Goal: Task Accomplishment & Management: Manage account settings

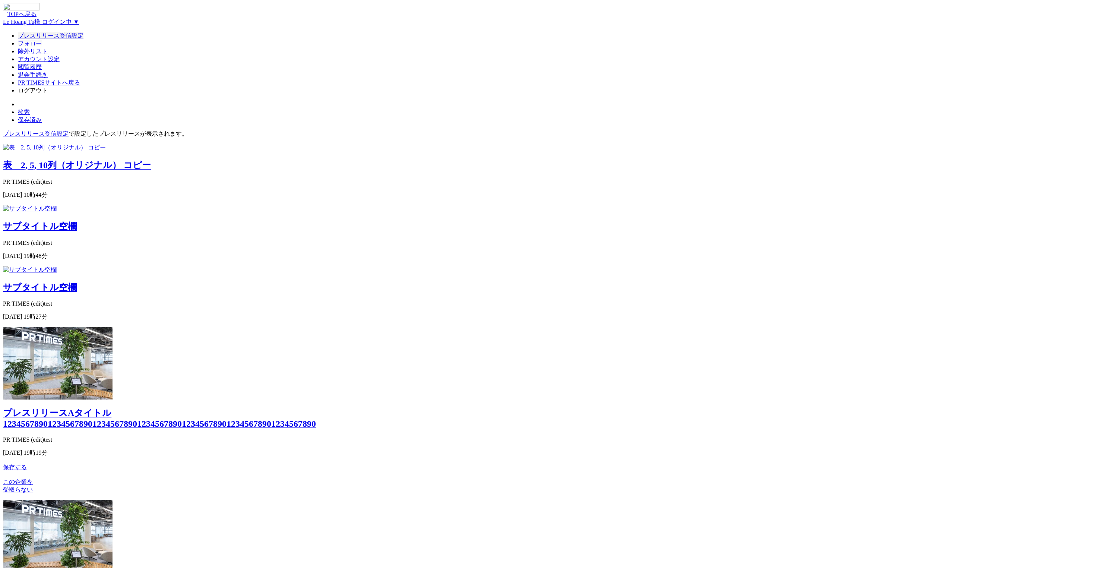
click at [83, 32] on link "プレスリリース受信設定" at bounding box center [51, 35] width 66 height 6
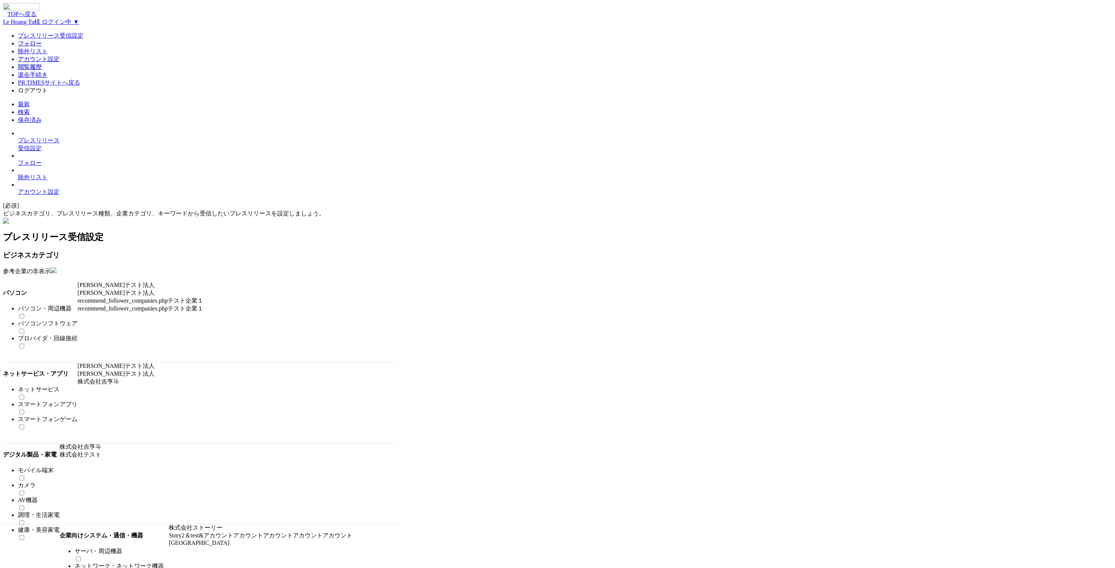
click at [60, 62] on link "アカウント設定" at bounding box center [39, 59] width 42 height 6
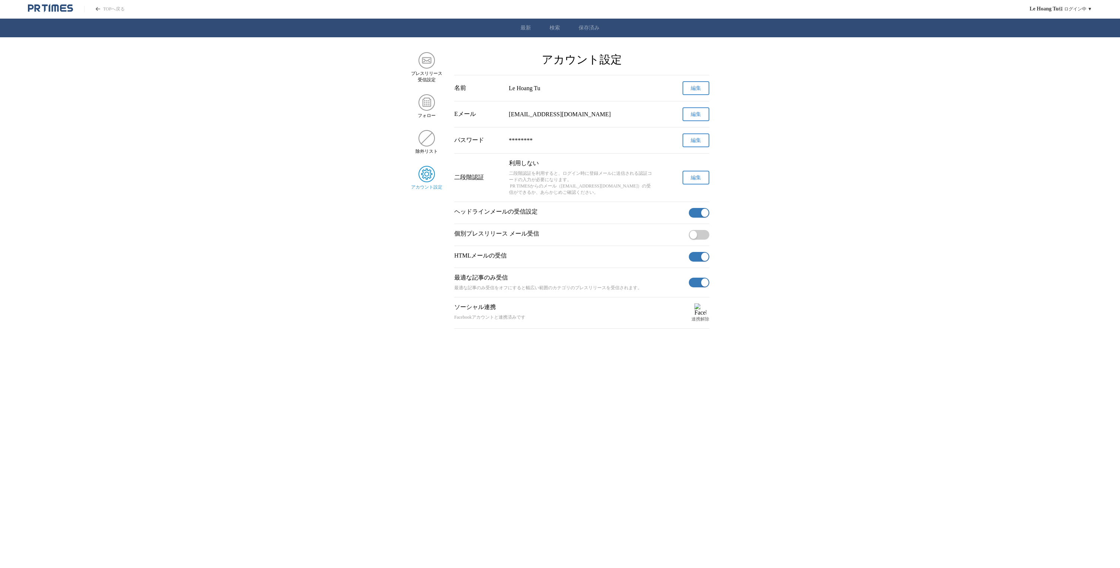
click at [703, 190] on div "二段階認証 利用しない 二段階認証を利用すると、ログイン時に登録メールに送信される認証コードの入力が必要になります。 PR TIMESからのメール（info@…" at bounding box center [581, 177] width 255 height 48
click at [702, 183] on button "編集" at bounding box center [696, 178] width 27 height 14
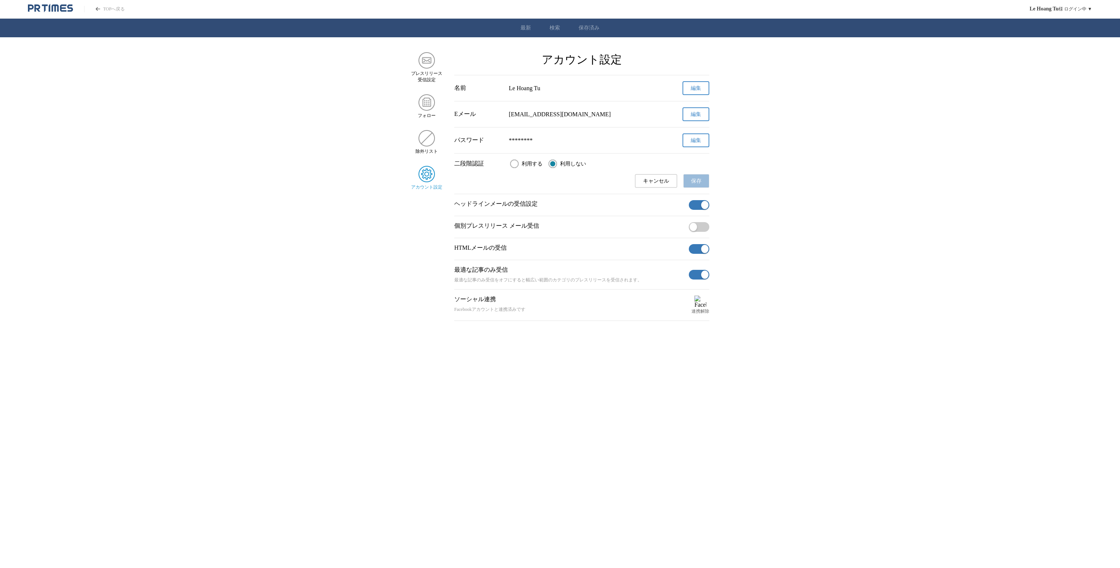
click at [515, 168] on input "利用する" at bounding box center [514, 163] width 9 height 9
radio input "true"
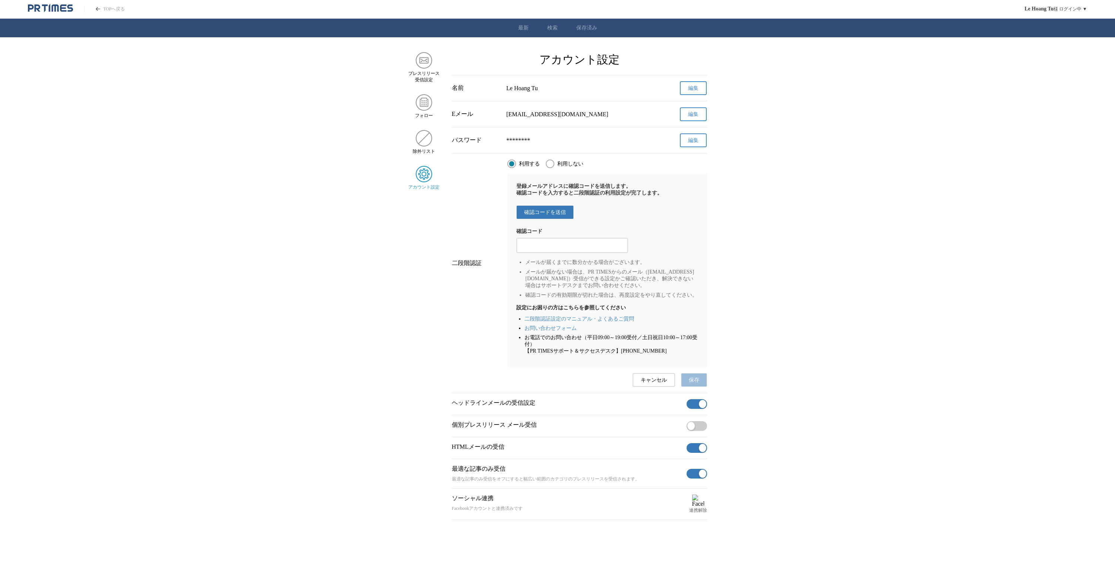
click at [586, 253] on div at bounding box center [572, 245] width 112 height 15
click at [596, 247] on input "2段階認証の確認コードを入力する" at bounding box center [572, 245] width 104 height 8
type input "123123"
click at [688, 387] on button "保存" at bounding box center [694, 380] width 26 height 14
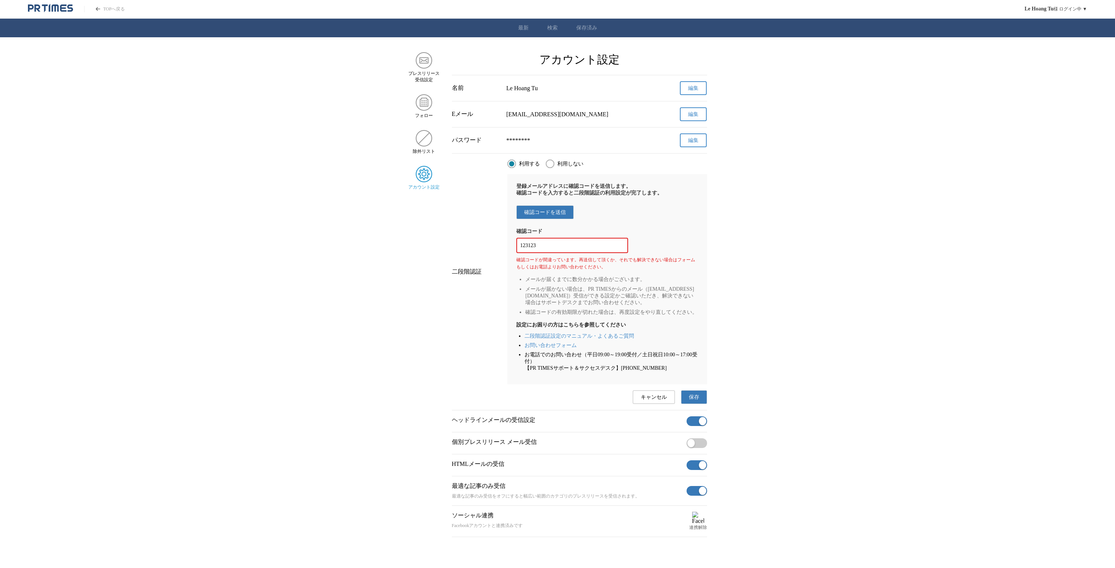
click at [691, 384] on div "登録メールアドレスに確認コードを送信します。 確認コードを入力すると二段階認証の利用設定が完了します。 確認コードを送信 確認コード 123123 確認コード…" at bounding box center [606, 279] width 199 height 210
click at [689, 400] on span "保存" at bounding box center [694, 397] width 10 height 7
click at [694, 400] on span "保存" at bounding box center [694, 397] width 10 height 7
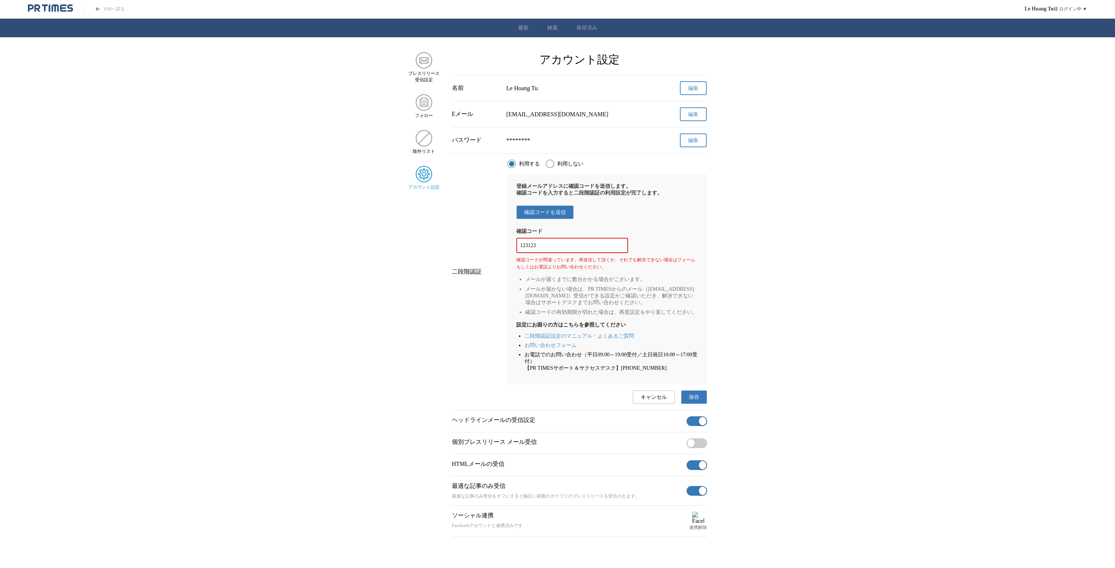
click at [694, 400] on span "保存" at bounding box center [694, 397] width 10 height 7
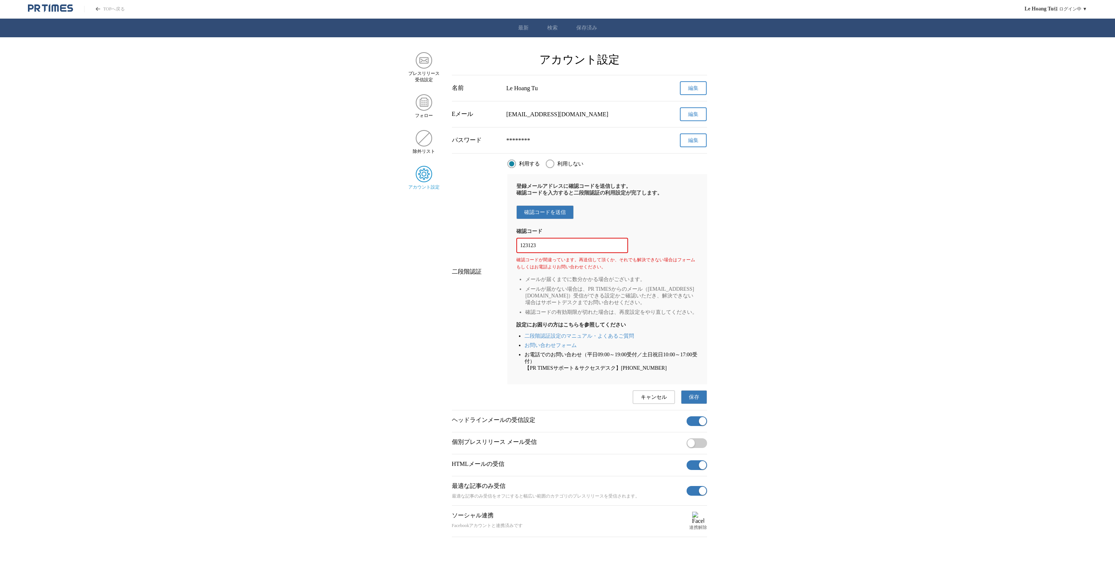
click at [694, 400] on span "保存" at bounding box center [694, 397] width 10 height 7
click at [767, 330] on main "プレスリリース 受信設定 フォロー 除外リスト アカウント設定 アカウント設定 名前 Le Hoang Tu 編集 Eメール lehoangtu_person…" at bounding box center [557, 294] width 1115 height 485
click at [528, 216] on span "確認コードを送信" at bounding box center [545, 212] width 42 height 7
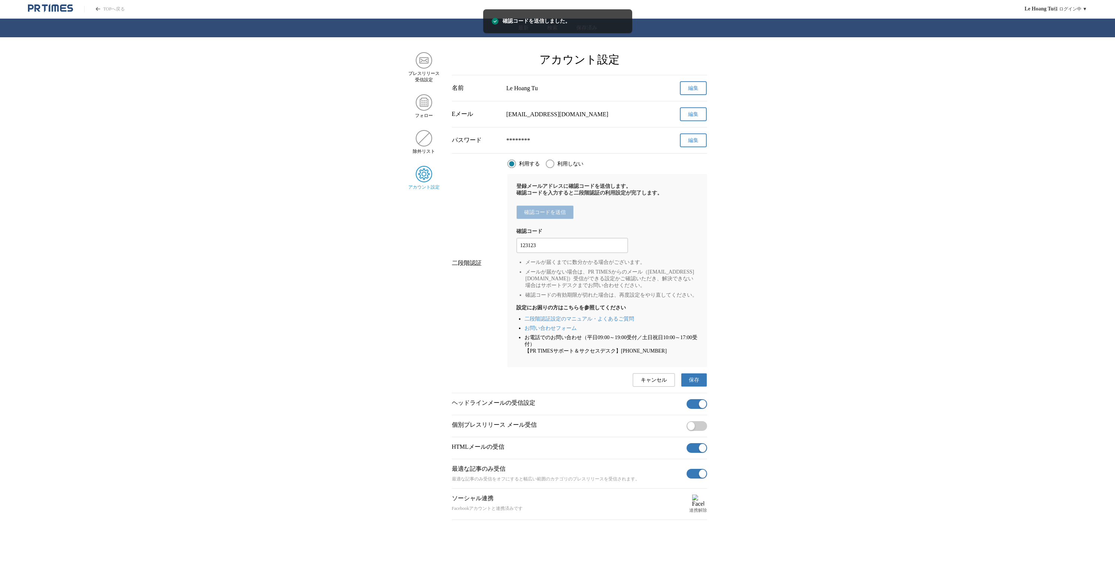
click at [564, 253] on div "123123" at bounding box center [572, 245] width 112 height 15
click at [551, 248] on input "123123" at bounding box center [572, 245] width 104 height 8
select select "vi"
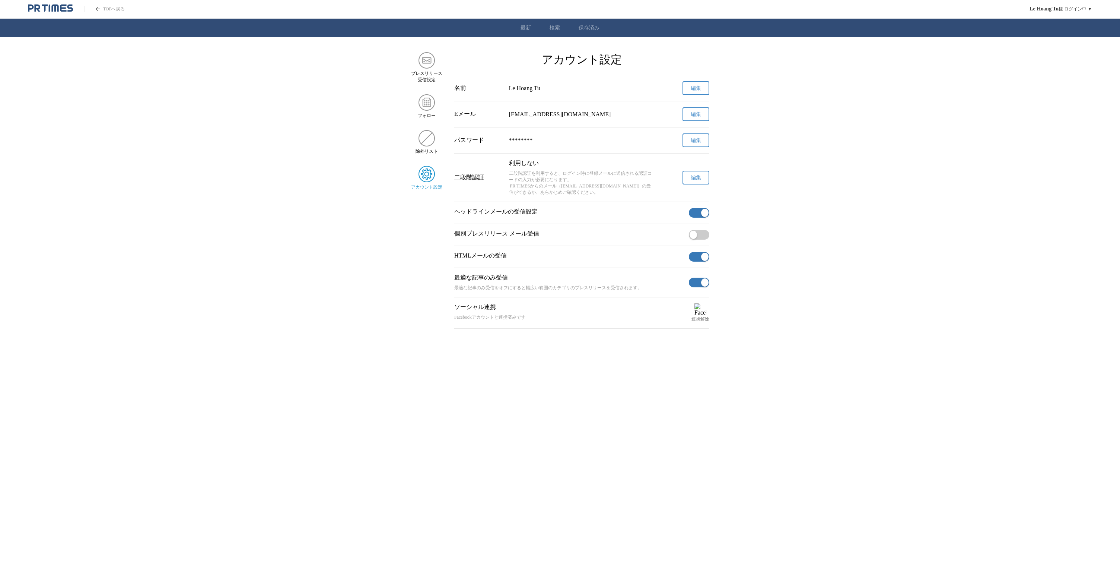
click at [688, 177] on button "編集" at bounding box center [696, 178] width 27 height 14
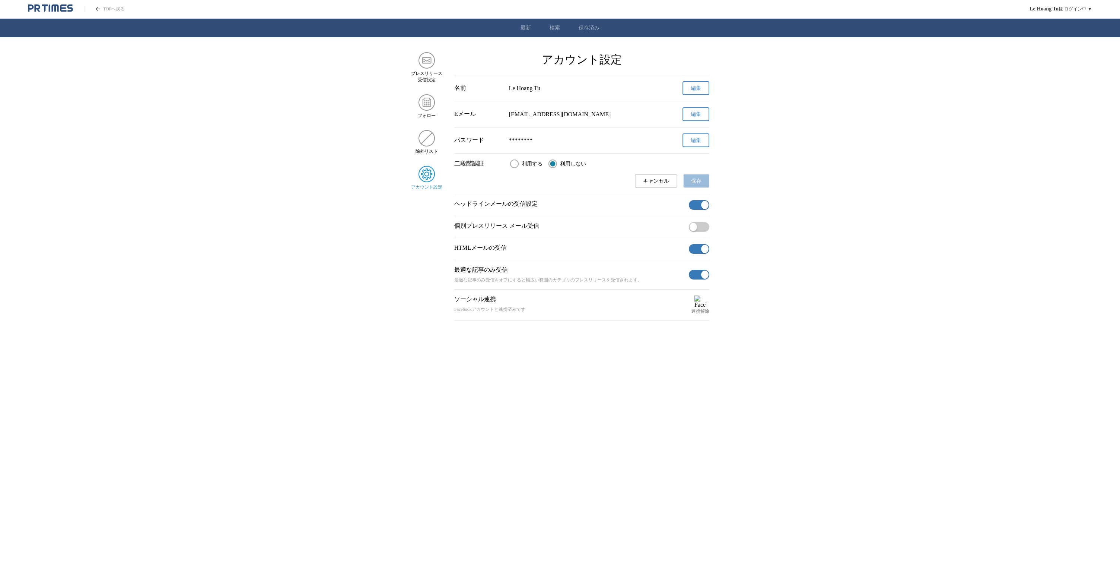
click at [529, 167] on span "利用する" at bounding box center [532, 164] width 21 height 7
click at [519, 168] on input "利用する" at bounding box center [514, 163] width 9 height 9
radio input "true"
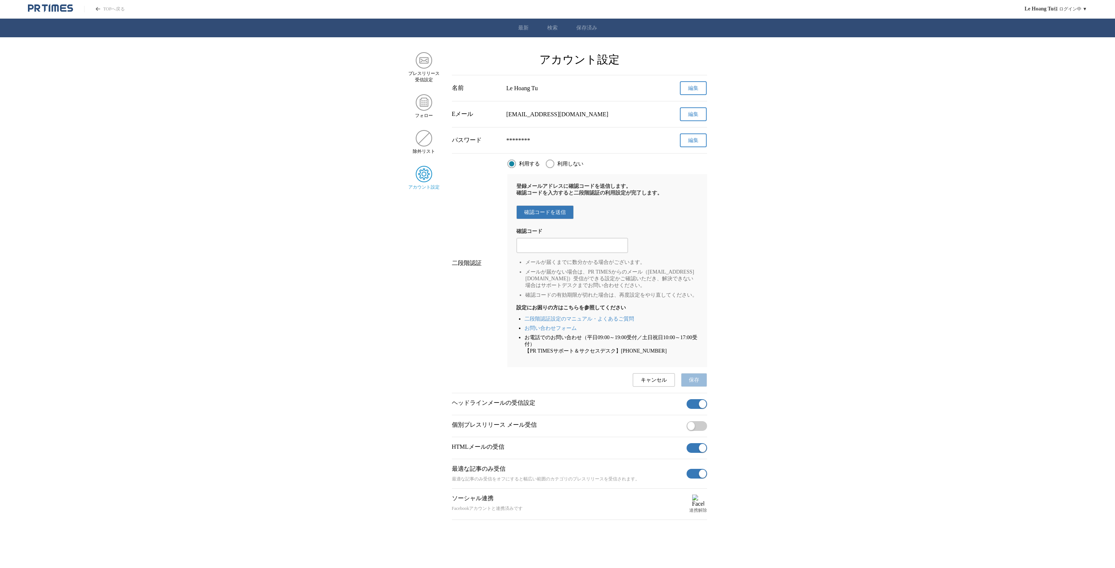
drag, startPoint x: 601, startPoint y: 237, endPoint x: 596, endPoint y: 249, distance: 13.2
click at [600, 240] on div "確認コード" at bounding box center [606, 240] width 181 height 25
click at [596, 249] on input "2段階認証の確認コードを入力する" at bounding box center [572, 245] width 104 height 8
type input "123123"
click at [698, 383] on span "保存" at bounding box center [694, 380] width 10 height 7
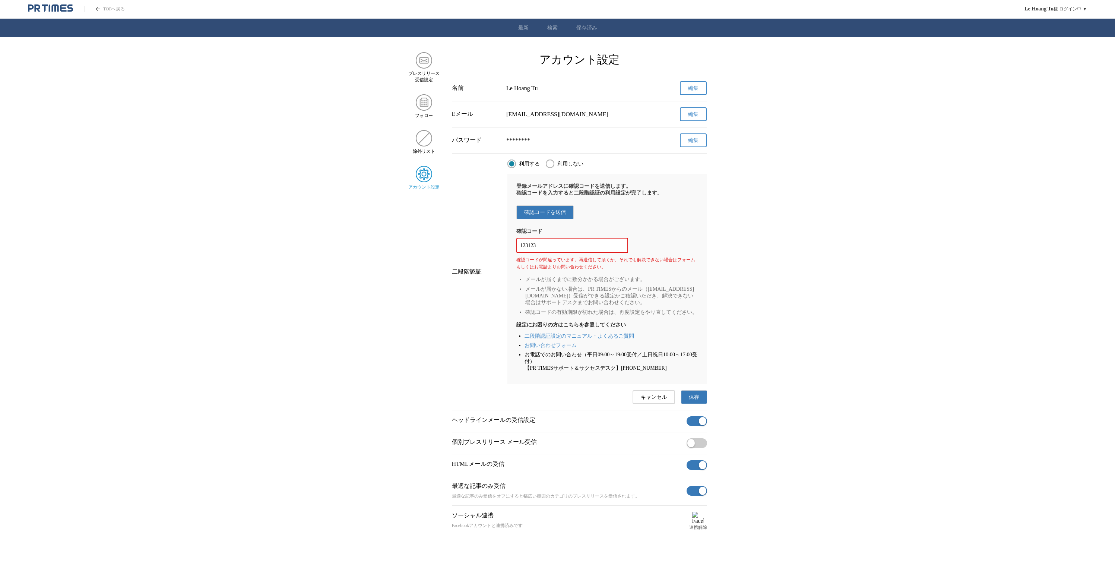
click at [698, 384] on div "登録メールアドレスに確認コードを送信します。 確認コードを入力すると二段階認証の利用設定が完了します。 確認コードを送信 確認コード 123123 確認コード…" at bounding box center [606, 279] width 199 height 210
click at [689, 404] on button "保存" at bounding box center [694, 397] width 26 height 14
click at [689, 400] on span "保存" at bounding box center [694, 397] width 10 height 7
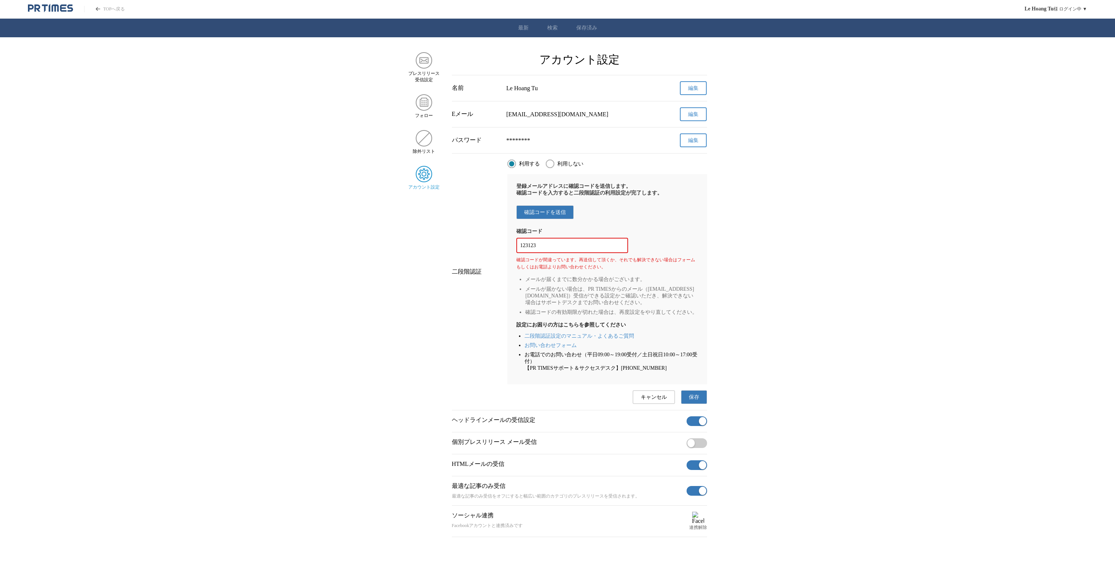
click at [689, 400] on span "保存" at bounding box center [694, 397] width 10 height 7
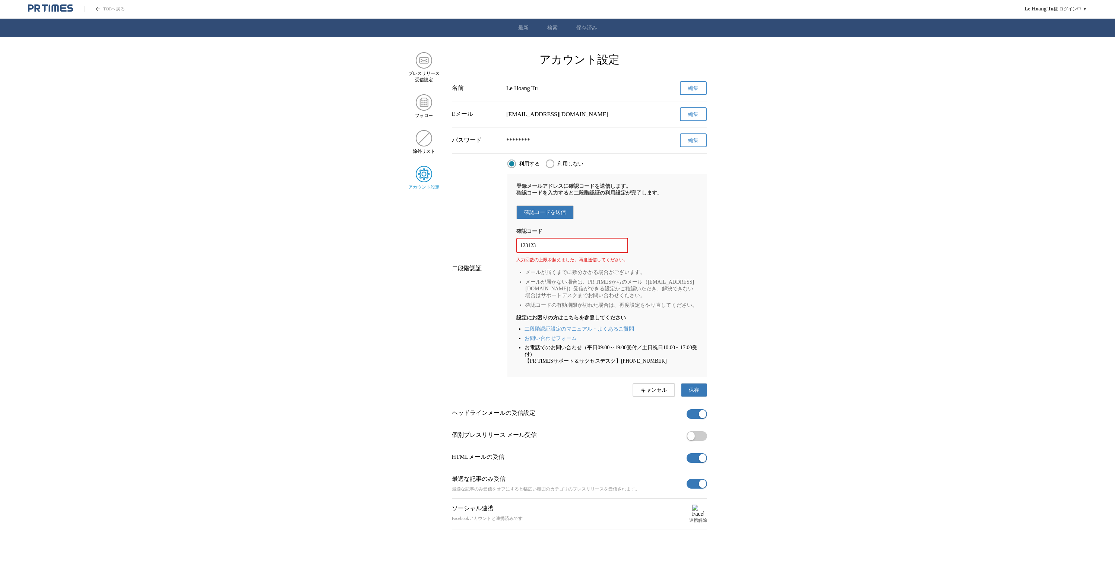
click at [689, 397] on button "保存" at bounding box center [694, 390] width 26 height 14
click at [553, 216] on span "確認コードを送信" at bounding box center [545, 212] width 42 height 7
click at [690, 252] on div "確認コード 123123 確認コードの送信は1分に1回までです。" at bounding box center [606, 245] width 181 height 35
click at [557, 209] on div "登録メールアドレスに確認コードを送信します。 確認コードを入力すると二段階認証の利用設定が完了します。 確認コードを送信 確認コード 123123 確認コード…" at bounding box center [606, 275] width 199 height 203
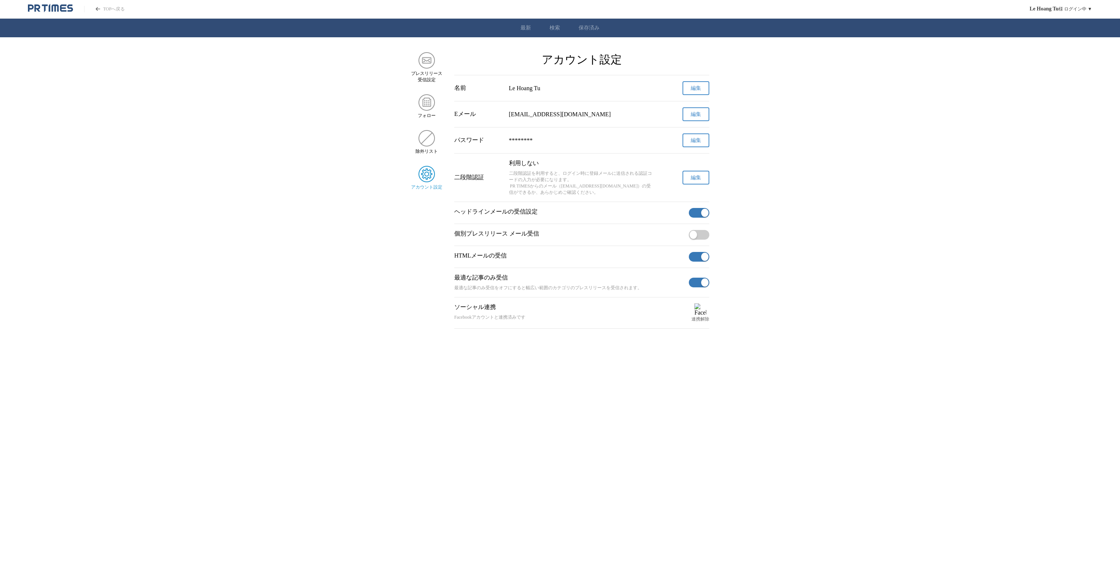
click at [694, 181] on span "編集" at bounding box center [696, 177] width 10 height 7
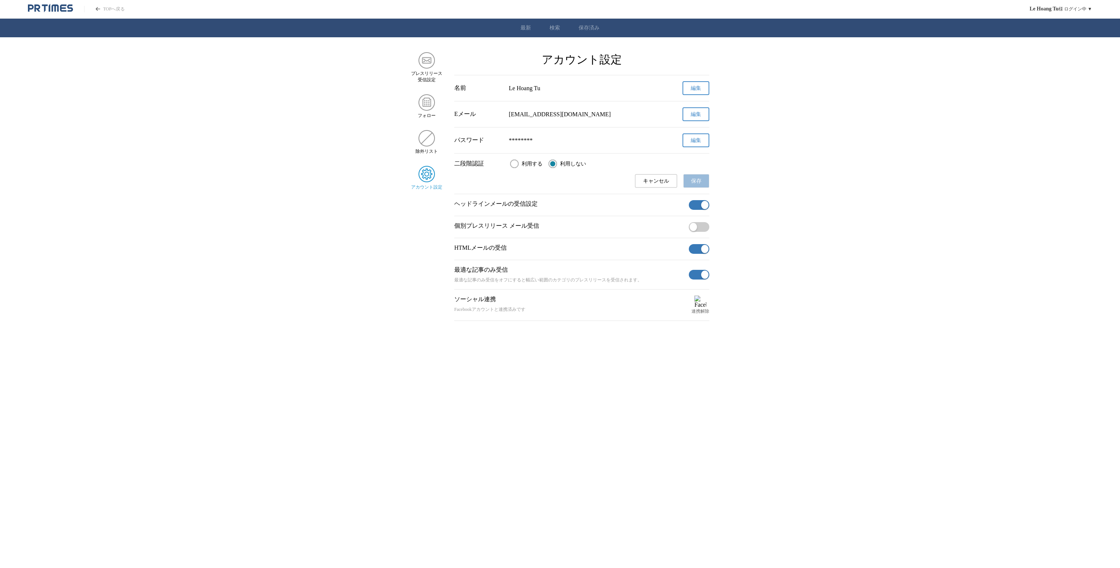
click at [528, 164] on span "利用する" at bounding box center [532, 164] width 21 height 7
click at [519, 164] on input "利用する" at bounding box center [514, 163] width 9 height 9
radio input "true"
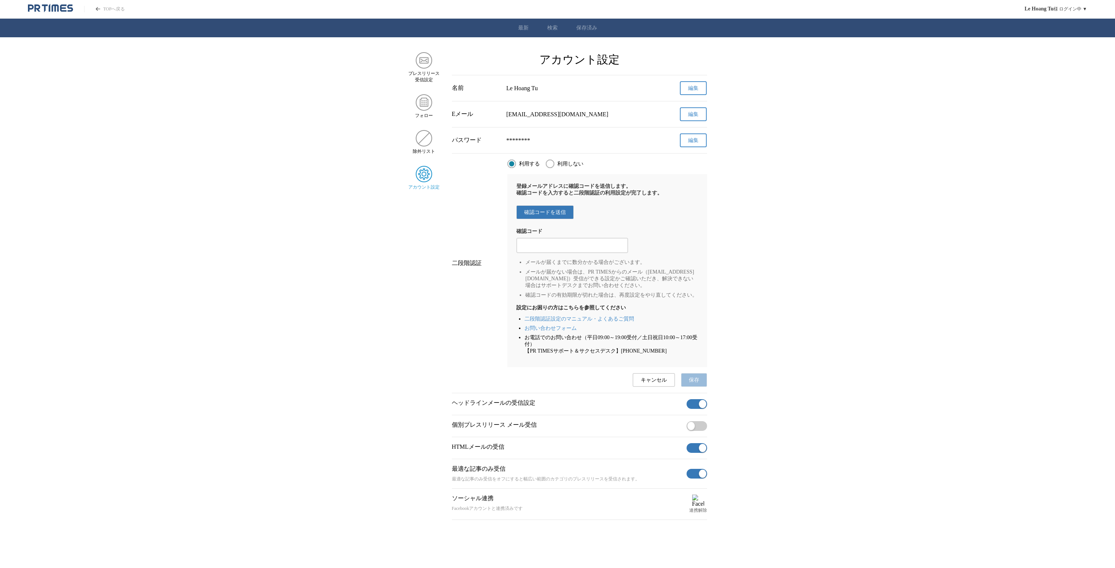
click at [584, 250] on input "2段階認証の確認コードを入力する" at bounding box center [572, 245] width 104 height 8
type input "123123"
click at [695, 383] on span "保存" at bounding box center [694, 380] width 10 height 7
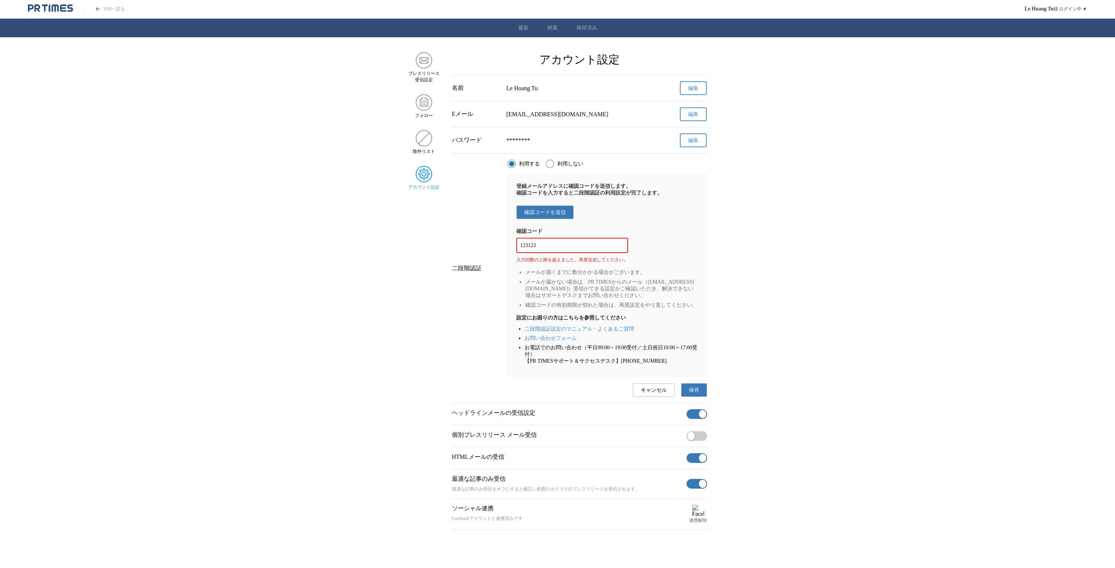
click at [651, 397] on button "キャンセル" at bounding box center [653, 390] width 42 height 14
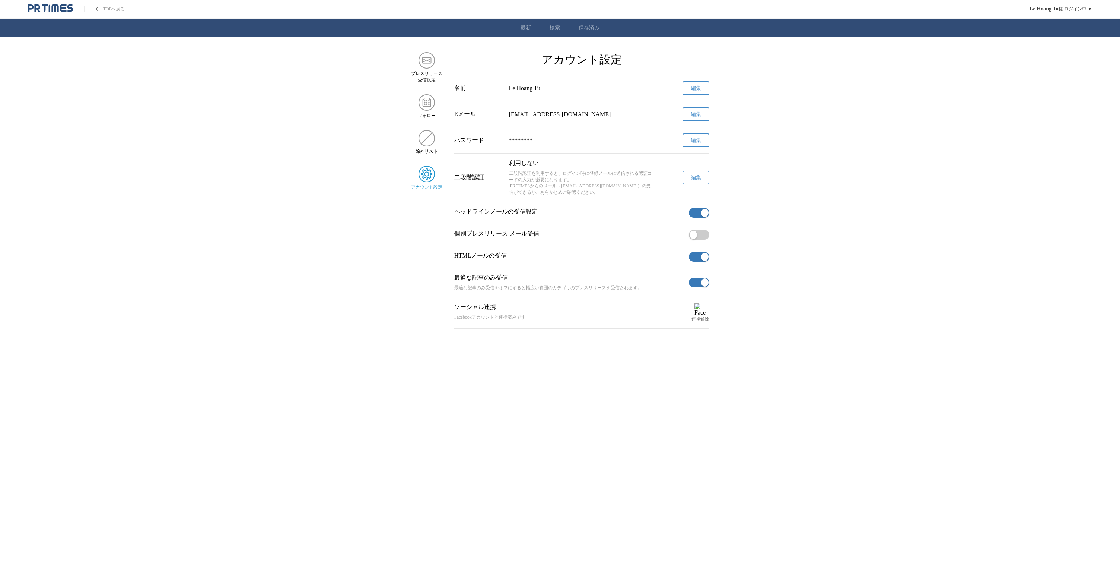
click at [695, 177] on span "編集" at bounding box center [696, 177] width 10 height 7
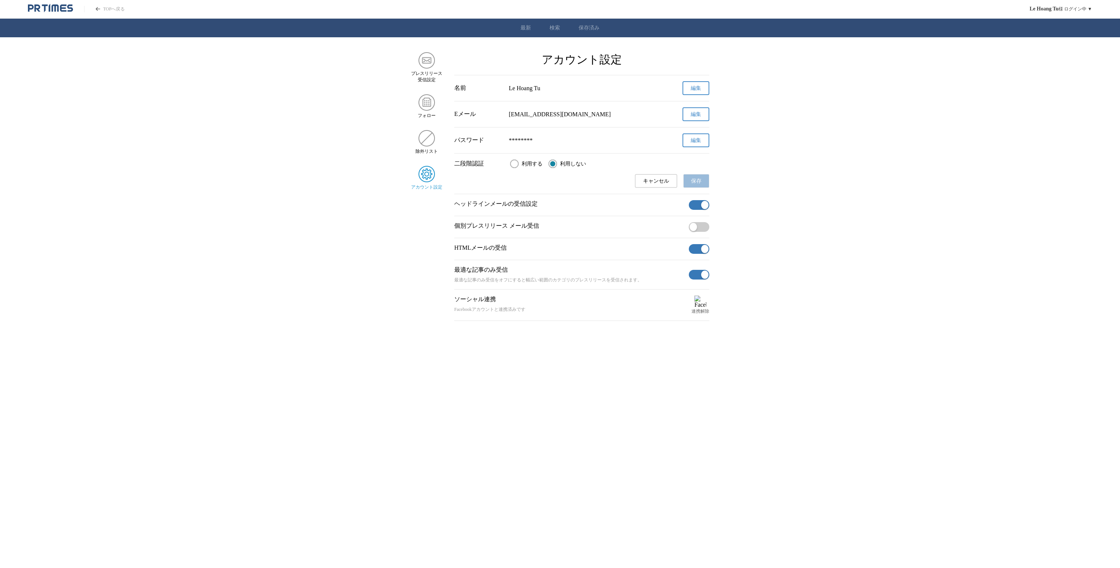
click at [531, 164] on span "利用する" at bounding box center [532, 164] width 21 height 7
click at [519, 164] on input "利用する" at bounding box center [514, 163] width 9 height 9
radio input "true"
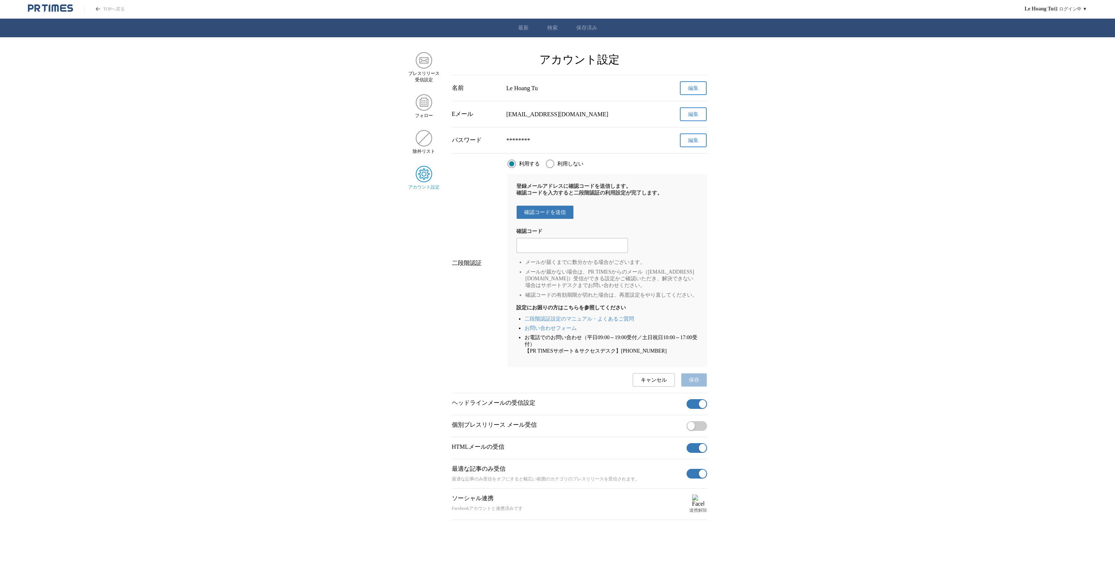
click at [581, 253] on div at bounding box center [572, 245] width 112 height 15
click at [582, 250] on input "2段階認証の確認コードを入力する" at bounding box center [572, 245] width 104 height 8
type input "123123"
click at [698, 383] on span "保存" at bounding box center [694, 380] width 10 height 7
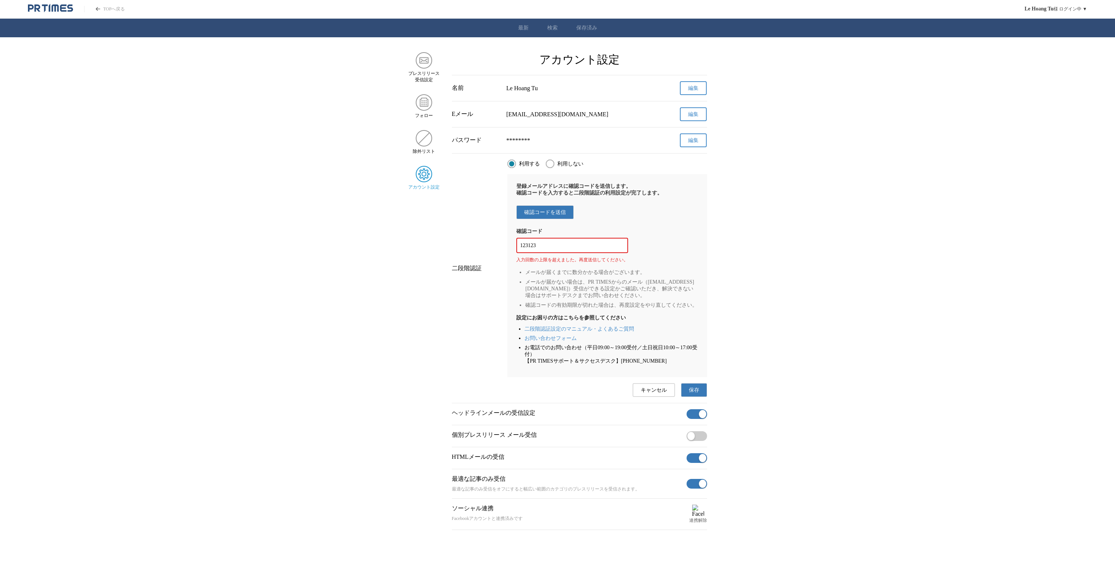
click at [552, 214] on span "確認コードを送信" at bounding box center [545, 212] width 42 height 7
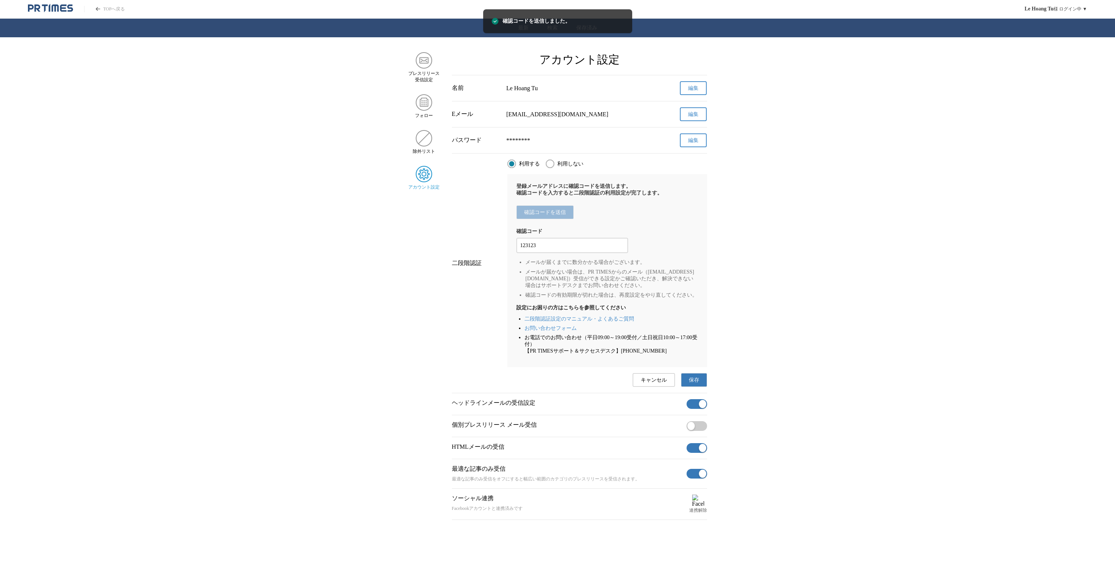
click at [692, 383] on span "保存" at bounding box center [694, 380] width 10 height 7
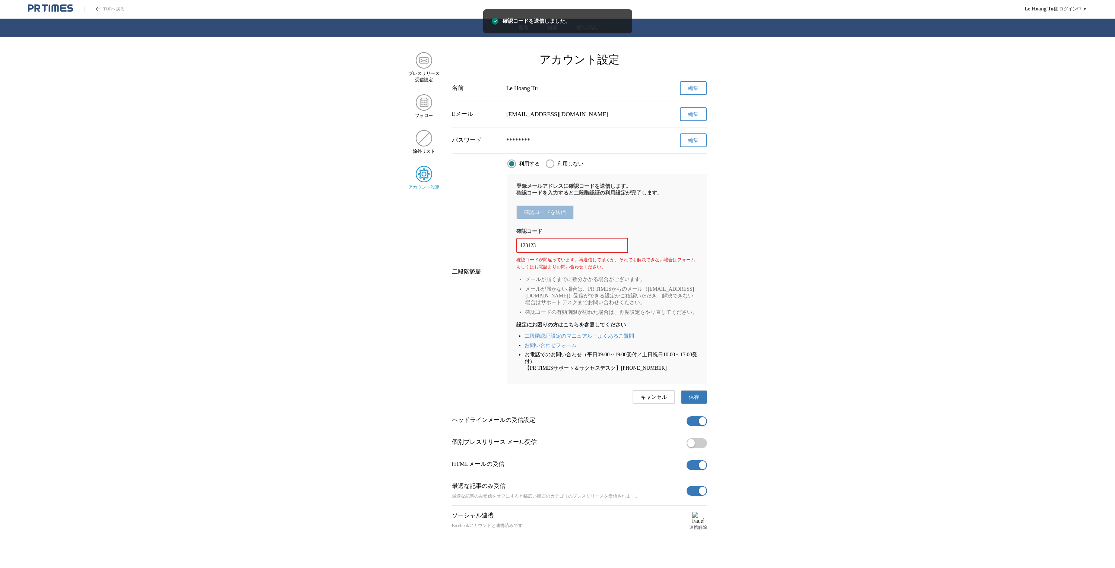
click at [569, 250] on input "123123" at bounding box center [572, 245] width 104 height 8
drag, startPoint x: 569, startPoint y: 253, endPoint x: 457, endPoint y: 237, distance: 112.9
click at [477, 242] on div "二段階認証 利用する 利用しない 登録メールアドレスに確認コードを送信します。 確認コードを入力すると二段階認証の利用設定が完了します。 確認コードを送信 確…" at bounding box center [579, 271] width 255 height 225
select select "vi"
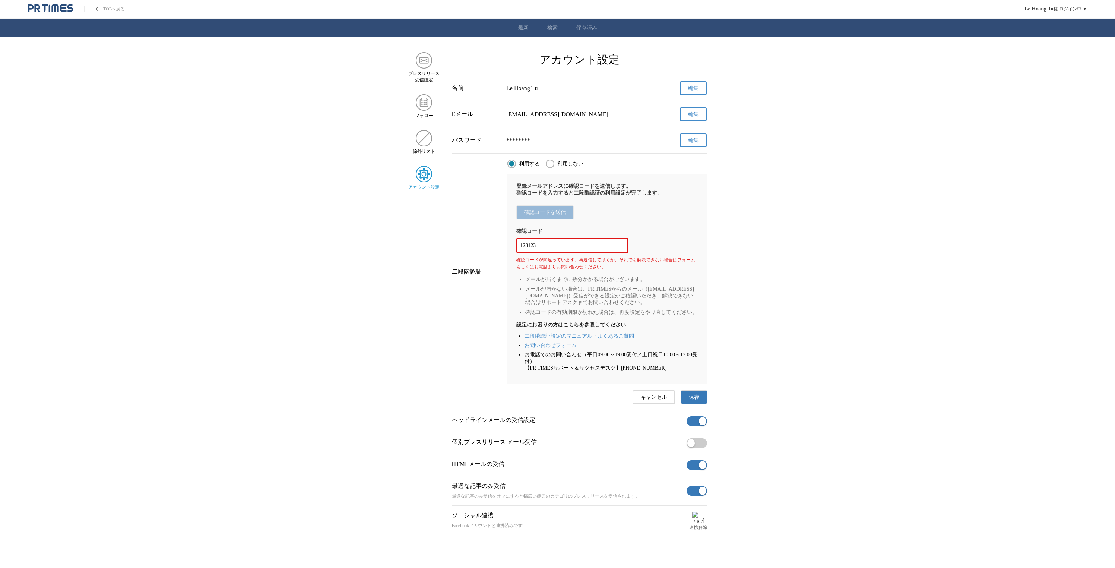
click at [593, 247] on input "123123" at bounding box center [572, 245] width 104 height 8
paste input "870501"
type input "870501"
click at [694, 404] on button "保存" at bounding box center [694, 397] width 26 height 14
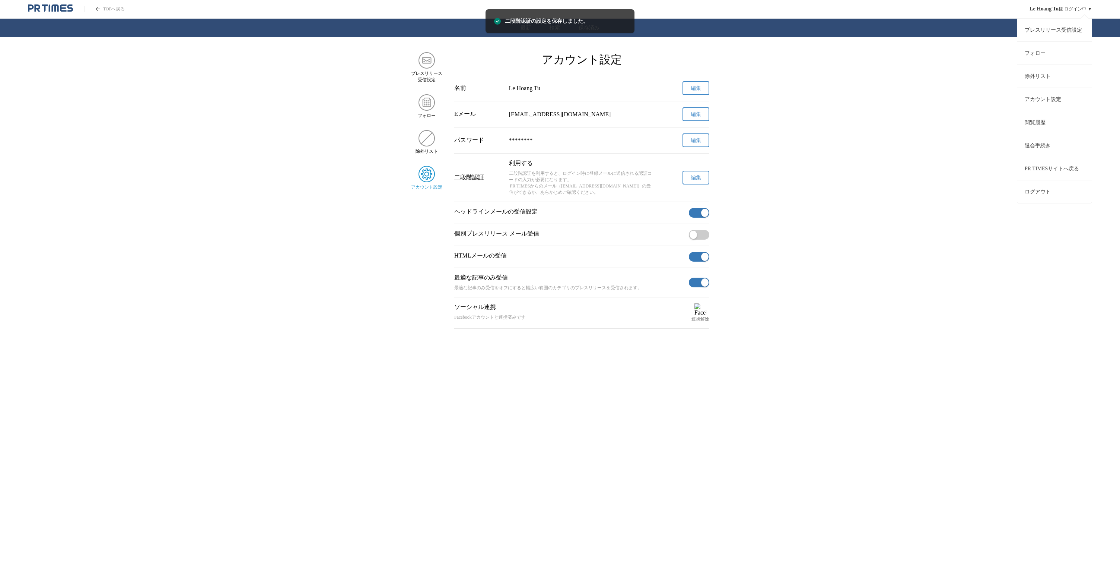
click at [1050, 183] on button "ログアウト" at bounding box center [1055, 191] width 74 height 23
click at [1042, 190] on button "ログアウト" at bounding box center [1055, 191] width 74 height 23
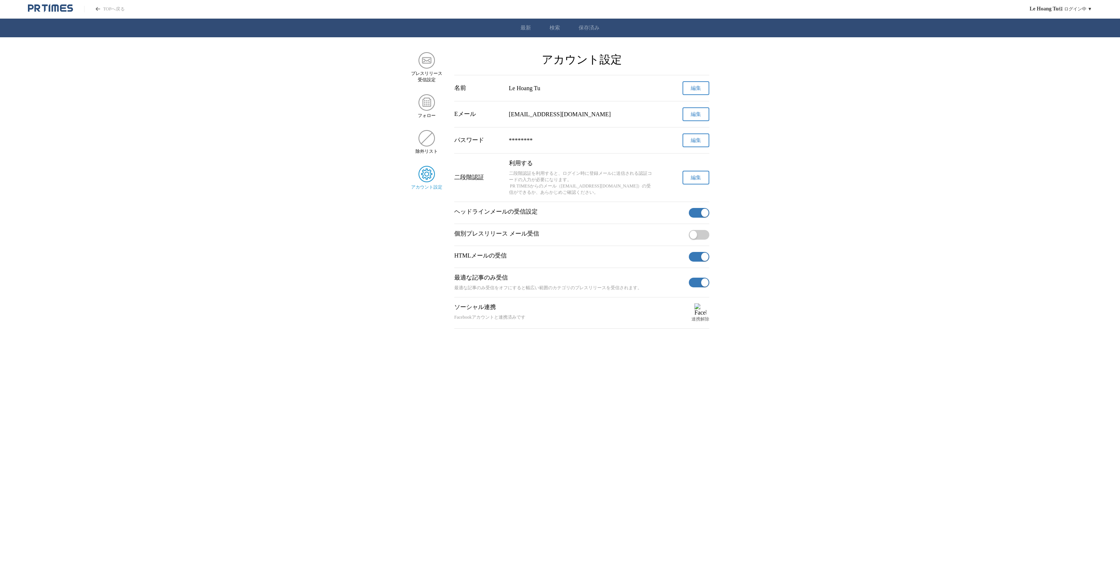
click at [1053, 19] on ul "最新 検索 保存済み" at bounding box center [560, 28] width 1120 height 19
click at [783, 253] on main "プレスリリース 受信設定 フォロー 除外リスト アカウント設定 アカウント設定 名前 Le Hoang Tu 編集 Eメール [EMAIL_ADDRESS][…" at bounding box center [560, 190] width 1120 height 276
drag, startPoint x: 744, startPoint y: 239, endPoint x: 540, endPoint y: 191, distance: 209.6
click at [540, 191] on main "プレスリリース 受信設定 フォロー 除外リスト アカウント設定 アカウント設定 名前 Le Hoang Tu 編集 Eメール [EMAIL_ADDRESS][…" at bounding box center [560, 190] width 1120 height 276
click at [915, 270] on main "プレスリリース 受信設定 フォロー 除外リスト アカウント設定 アカウント設定 名前 Le Hoang Tu 編集 Eメール [EMAIL_ADDRESS][…" at bounding box center [560, 190] width 1120 height 276
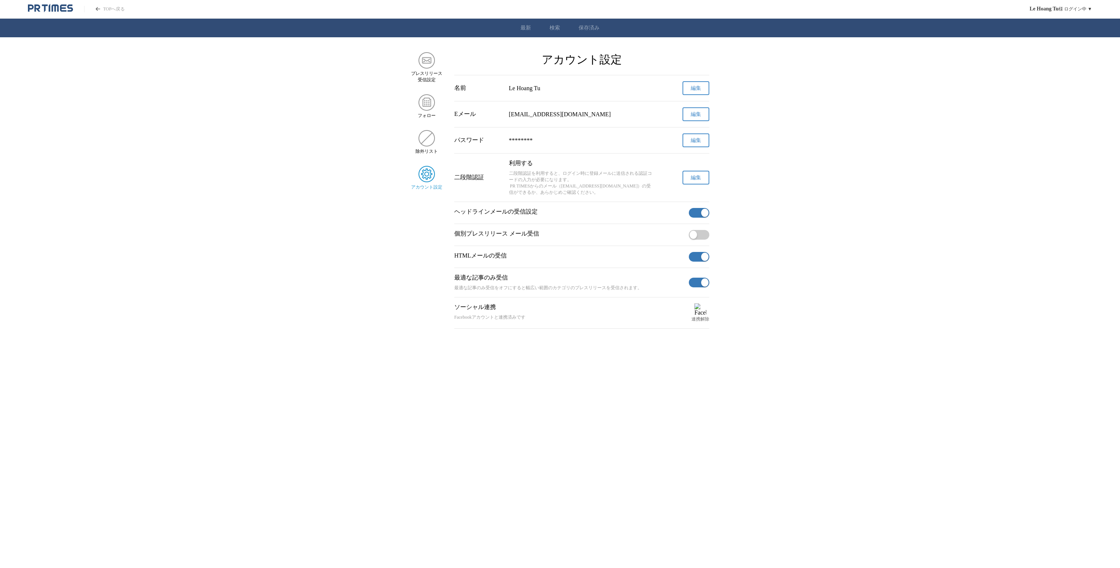
click at [694, 181] on span "編集" at bounding box center [696, 177] width 10 height 7
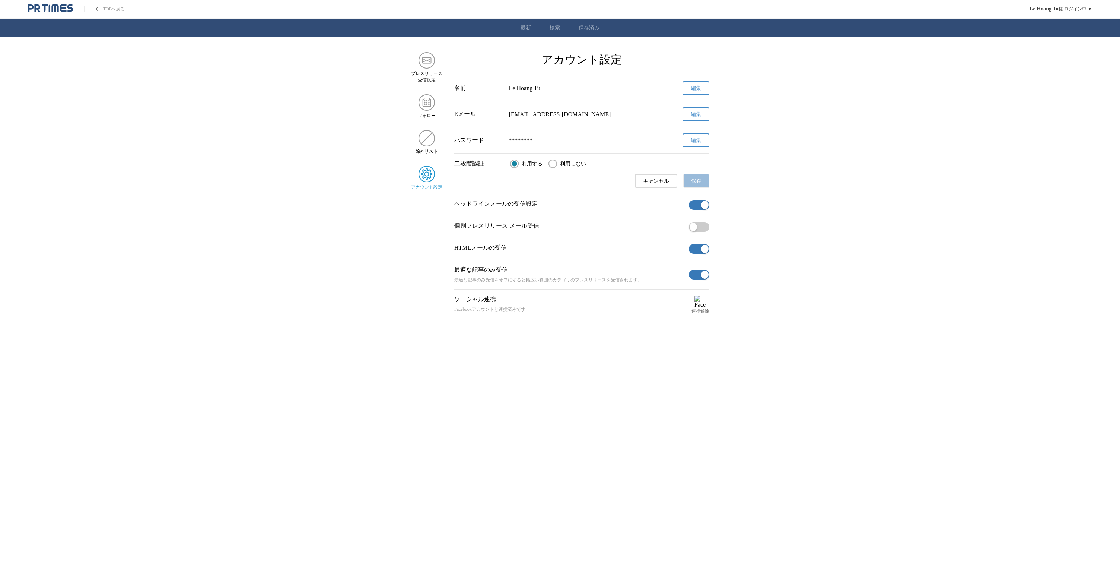
click at [580, 166] on span "利用しない" at bounding box center [573, 164] width 26 height 7
click at [557, 166] on input "利用しない" at bounding box center [553, 163] width 9 height 9
radio input "true"
click at [716, 191] on main "プレスリリース 受信設定 フォロー 除外リスト アカウント設定 アカウント設定 名前 Le Hoang Tu 編集 Eメール [EMAIL_ADDRESS][…" at bounding box center [560, 186] width 1120 height 269
click at [702, 183] on button "保存" at bounding box center [696, 181] width 26 height 14
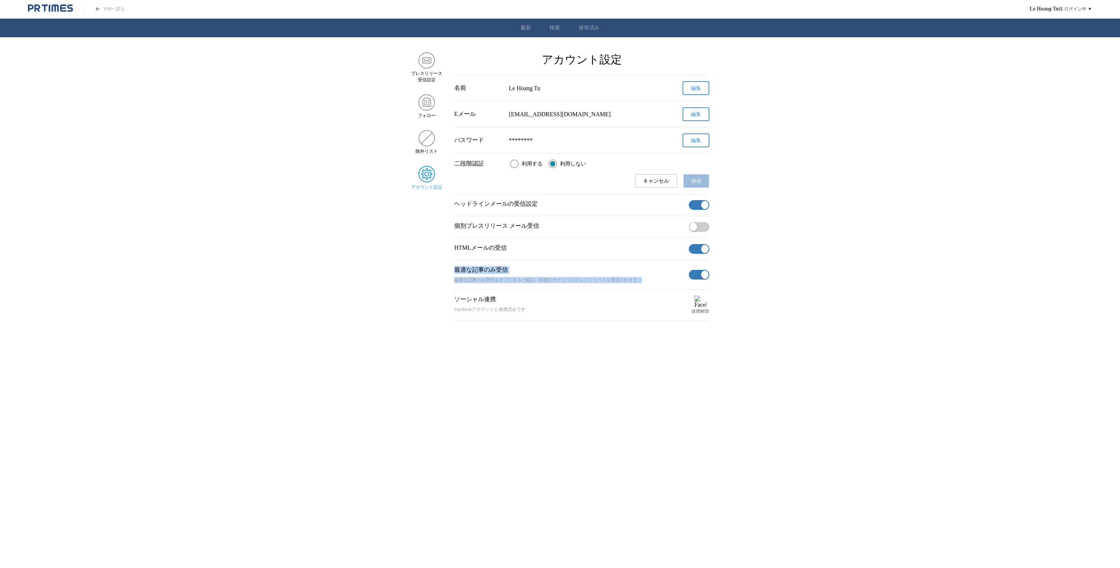
click at [857, 263] on main "プレスリリース 受信設定 フォロー 除外リスト アカウント設定 アカウント設定 名前 Le Hoang Tu 編集 Eメール [EMAIL_ADDRESS][…" at bounding box center [560, 186] width 1120 height 269
